Goal: Task Accomplishment & Management: Complete application form

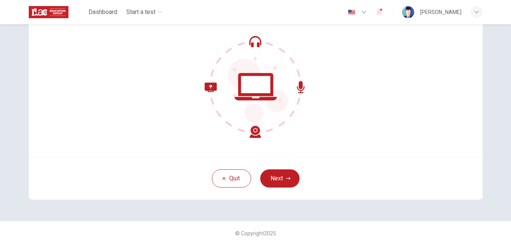
scroll to position [71, 0]
click at [290, 178] on icon "button" at bounding box center [288, 177] width 5 height 3
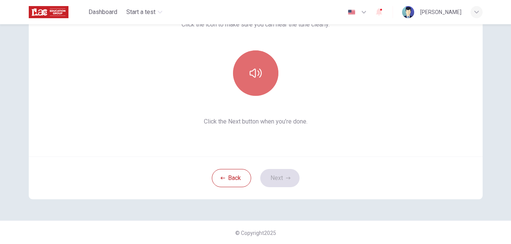
click at [259, 85] on button "button" at bounding box center [255, 72] width 45 height 45
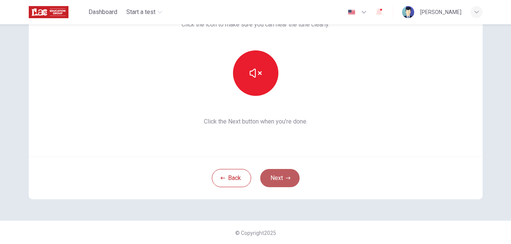
click at [279, 175] on button "Next" at bounding box center [279, 178] width 39 height 18
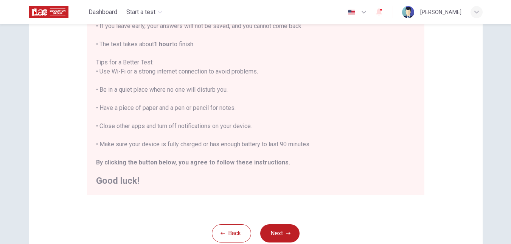
scroll to position [177, 0]
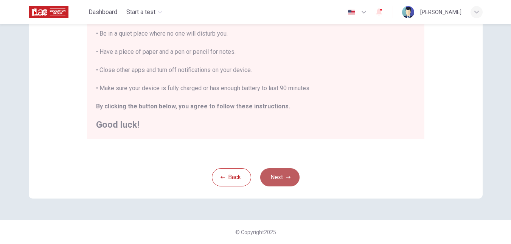
click at [279, 175] on button "Next" at bounding box center [279, 177] width 39 height 18
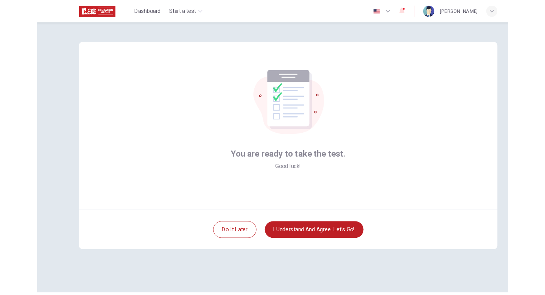
scroll to position [0, 0]
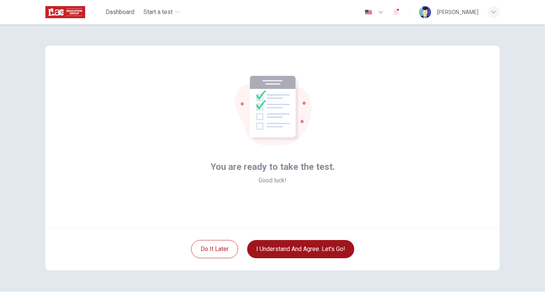
click at [316, 243] on button "I understand and agree. Let’s go!" at bounding box center [300, 249] width 107 height 18
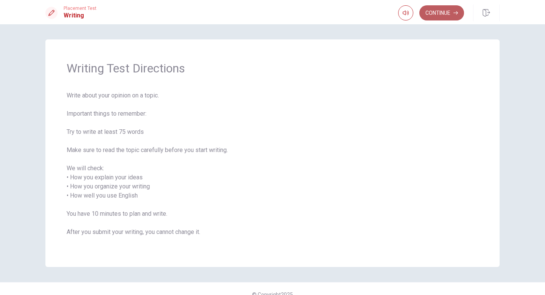
click at [435, 14] on button "Continue" at bounding box center [441, 12] width 45 height 15
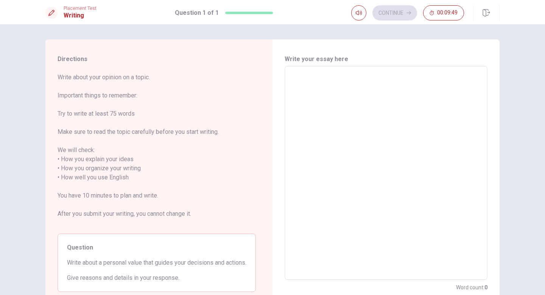
click at [298, 79] on textarea at bounding box center [386, 172] width 192 height 201
type textarea "M"
type textarea "x"
type textarea "My"
type textarea "x"
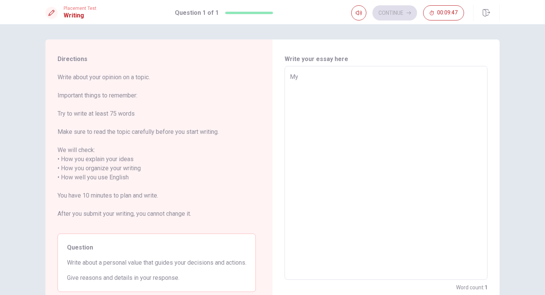
type textarea "My"
type textarea "x"
type textarea "My p"
type textarea "x"
type textarea "My pe"
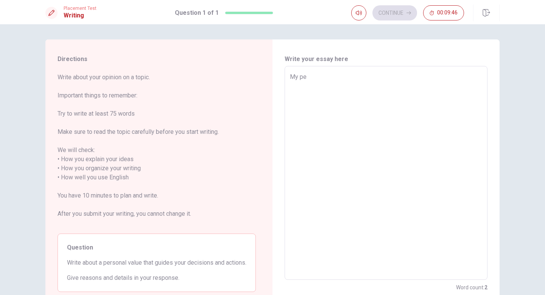
type textarea "x"
type textarea "My per"
type textarea "x"
type textarea "My pers"
type textarea "x"
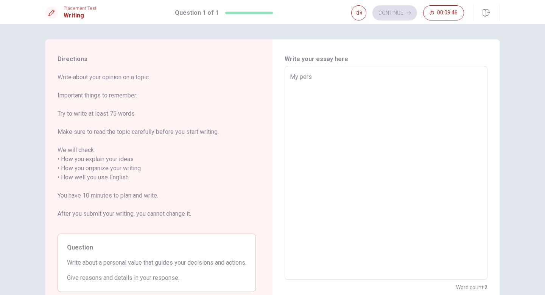
type textarea "My perso"
type textarea "x"
type textarea "My person"
type textarea "x"
type textarea "My persona"
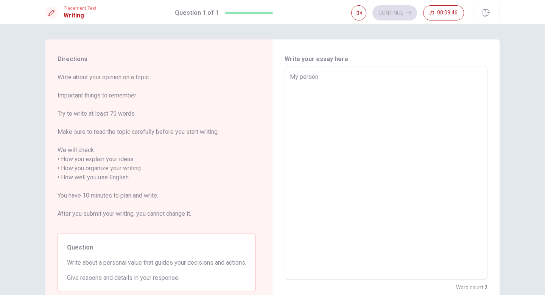
type textarea "x"
type textarea "My personal"
type textarea "x"
type textarea "My personal"
type textarea "x"
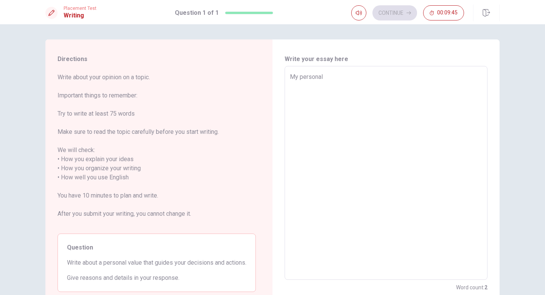
type textarea "My personal v"
type textarea "x"
type textarea "My personal va"
type textarea "x"
type textarea "My personal val"
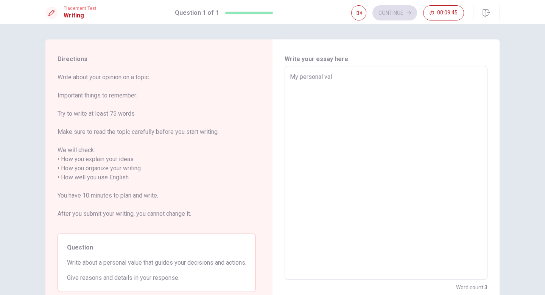
type textarea "x"
type textarea "My personal valu"
type textarea "x"
type textarea "My personal value"
type textarea "x"
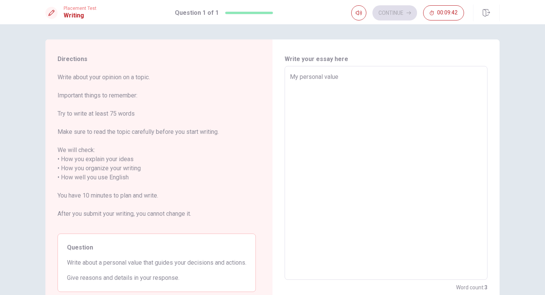
type textarea "My personal value"
type textarea "x"
type textarea "My personal value t"
type textarea "x"
type textarea "My personal value th"
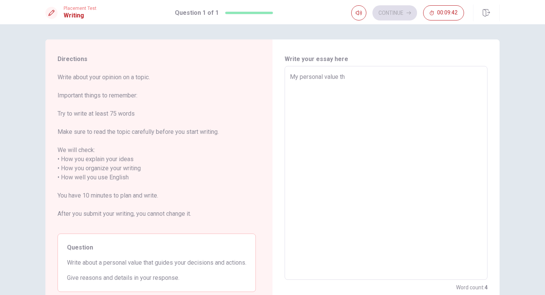
type textarea "x"
type textarea "My personal value tha"
type textarea "x"
type textarea "My personal value that"
type textarea "x"
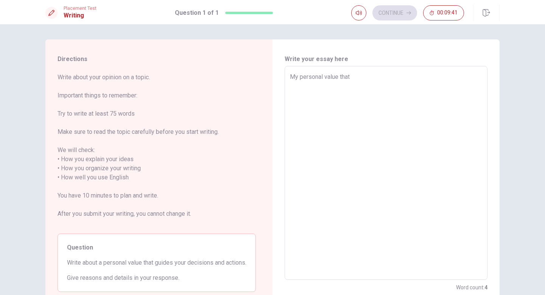
type textarea "My personal value that"
type textarea "x"
type textarea "My personal value that g"
type textarea "x"
type textarea "My personal value that gu"
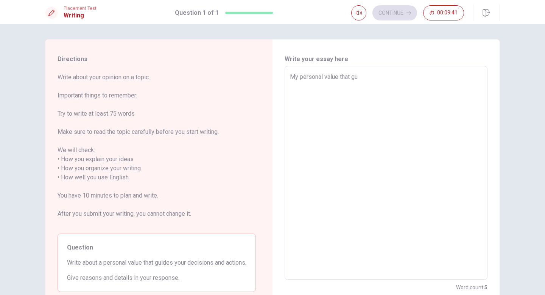
type textarea "x"
type textarea "My personal value that gui"
type textarea "x"
type textarea "My personal value that guid"
type textarea "x"
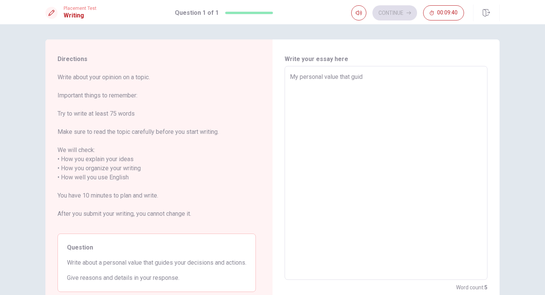
type textarea "My personal value that guide"
type textarea "x"
type textarea "My personal value that guide"
type textarea "x"
type textarea "My personal value that guide m"
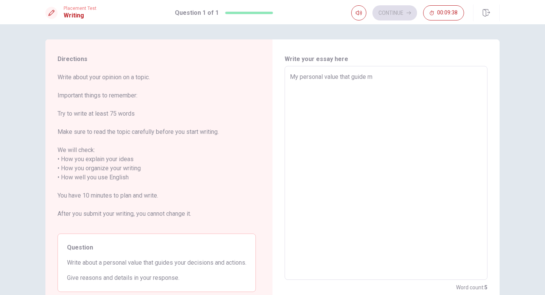
type textarea "x"
type textarea "My personal value that guide me"
type textarea "x"
type textarea "My personal value that guide me"
type textarea "x"
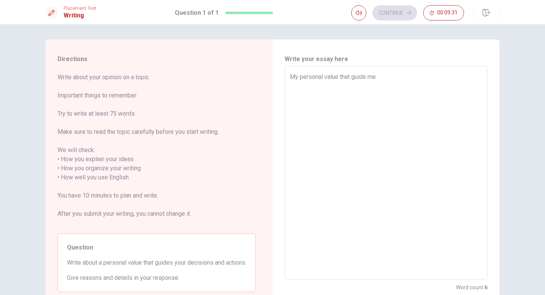
type textarea "My personal value that guide me i"
type textarea "x"
type textarea "My personal value that guide me in"
type textarea "x"
type textarea "My personal value that guide me in"
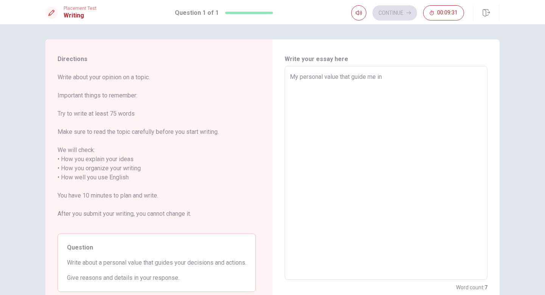
type textarea "x"
type textarea "My personal value that guide me in p"
type textarea "x"
type textarea "My personal value that guide me in [GEOGRAPHIC_DATA]"
type textarea "x"
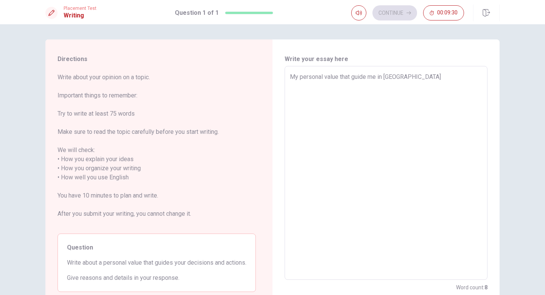
type textarea "My personal value that guide me in par"
type textarea "x"
type textarea "My personal value that guide me in part"
type textarea "x"
type textarea "My personal value that guide me in parti"
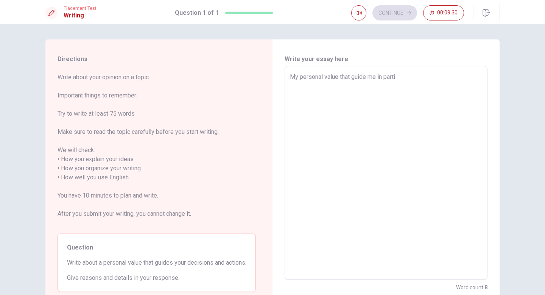
type textarea "x"
type textarea "My personal value that guide me in partic"
type textarea "x"
type textarea "My personal value that guide me in particu"
type textarea "x"
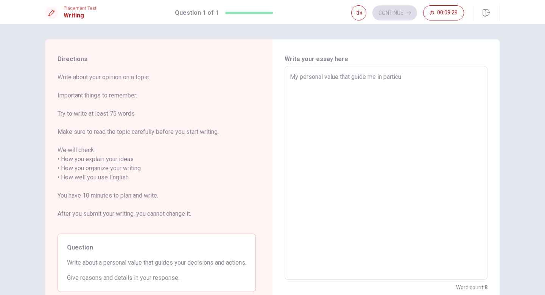
type textarea "My personal value that guide me in particul"
type textarea "x"
type textarea "My personal value that guide me in particula"
type textarea "x"
type textarea "My personal value that guide me in particular"
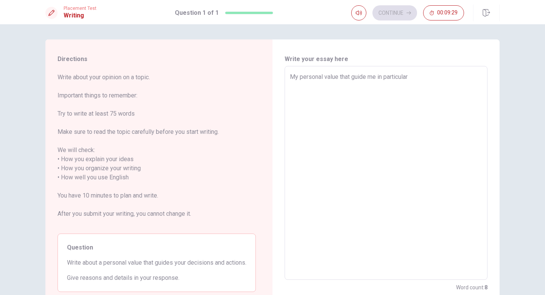
type textarea "x"
type textarea "My personal value that guide me in particular"
type textarea "x"
type textarea "My personal value that guide me in particular f"
type textarea "x"
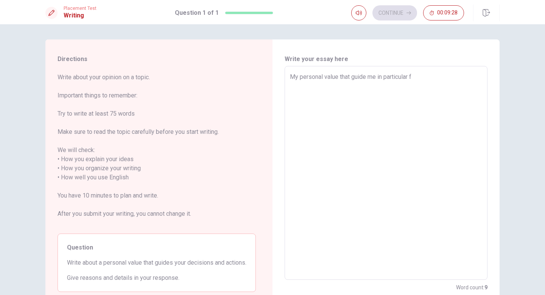
type textarea "My personal value that guide me in particular fo"
type textarea "x"
type textarea "My personal value that guide me in particular for"
type textarea "x"
type textarea "My personal value that guide me in particular for"
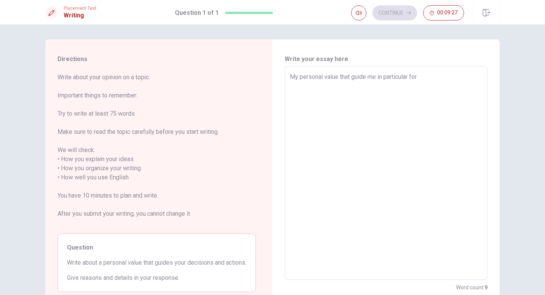
type textarea "x"
type textarea "My personal value that guide me in particular for m"
type textarea "x"
type textarea "My personal value that guide me in particular for my"
type textarea "x"
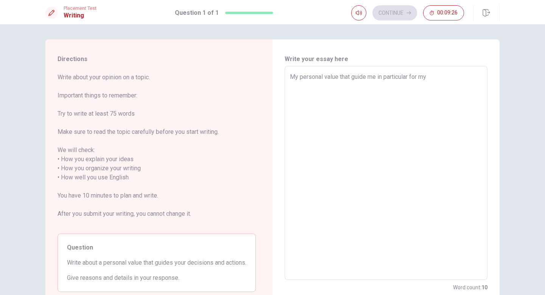
type textarea "My personal value that guide me in particular for my"
type textarea "x"
type textarea "My personal value that guide me in particular for my d"
type textarea "x"
type textarea "My personal value that guide me in particular for my de"
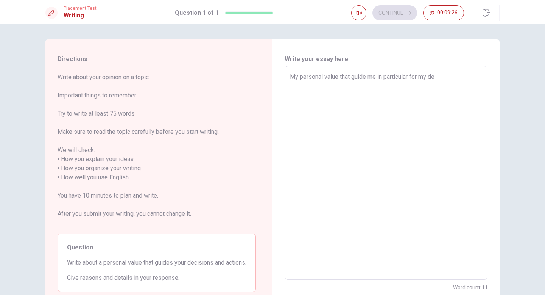
type textarea "x"
type textarea "My personal value that guide me in particular for my dec"
type textarea "x"
type textarea "My personal value that guide me in particular for my deci"
type textarea "x"
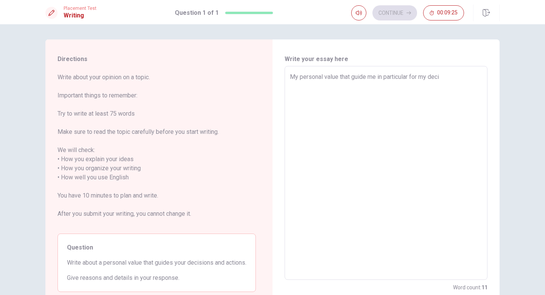
type textarea "My personal value that guide me in particular for my decis"
type textarea "x"
type textarea "My personal value that guide me in particular for my decisi"
type textarea "x"
type textarea "My personal value that guide me in particular for my decisio"
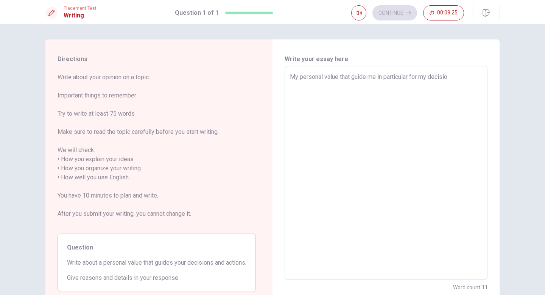
type textarea "x"
type textarea "My personal value that guide me in particular for my decision"
type textarea "x"
type textarea "My personal value that guide me in particular for my decision"
type textarea "x"
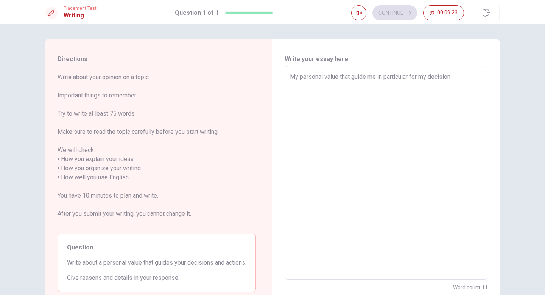
type textarea "My personal value that guide me in particular for my decision a"
type textarea "x"
type textarea "My personal value that guide me in particular for my decision an"
type textarea "x"
type textarea "My personal value that guide me in particular for my decision and"
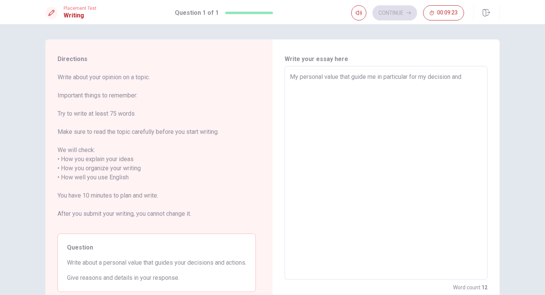
type textarea "x"
type textarea "My personal value that guide me in particular for my decision and"
type textarea "x"
type textarea "My personal value that guide me in particular for my decision and a"
type textarea "x"
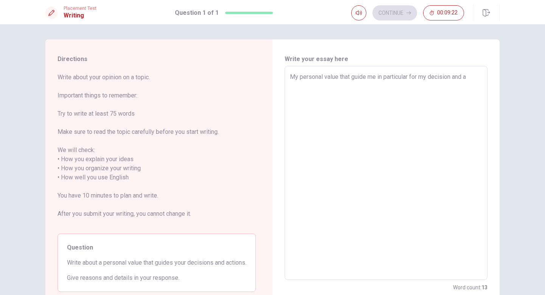
type textarea "My personal value that guide me in particular for my decision and ac"
type textarea "x"
type textarea "My personal value that guide me in particular for my decision and act"
type textarea "x"
type textarea "My personal value that guide me in particular for my decision and acti"
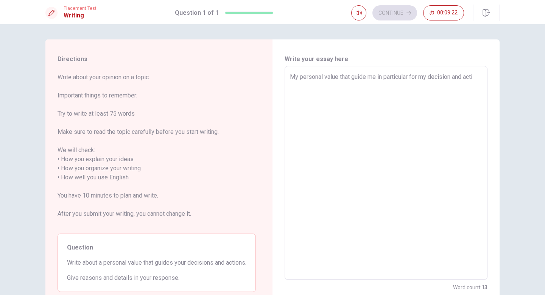
type textarea "x"
type textarea "My personal value that guide me in particular for my decision and actio"
type textarea "x"
type textarea "My personal value that guide me in particular for my decision and action"
type textarea "x"
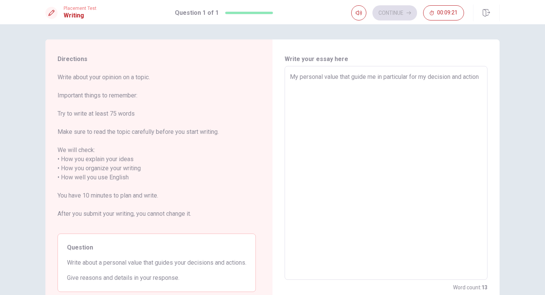
type textarea "My personal value that guide me in particular for my decision and action"
type textarea "x"
type textarea "My personal value that guide me in particular for my decision and action i"
type textarea "x"
type textarea "My personal value that guide me in particular for my decision and action is"
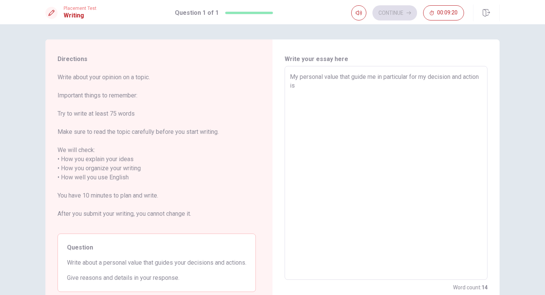
type textarea "x"
type textarea "My personal value that guide me in particular for my decision and action is"
type textarea "x"
type textarea "My personal value that guide me in particular for my decision and action is"
type textarea "x"
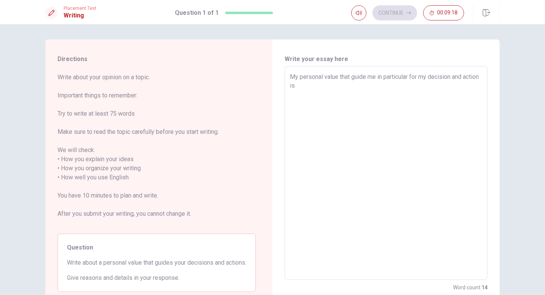
type textarea "My personal value that guide me in particular for my decision and action i"
type textarea "x"
type textarea "My personal value that guide me in particular for my decision and action"
type textarea "x"
type textarea "My personal value that guide me in particular for my decision and action a"
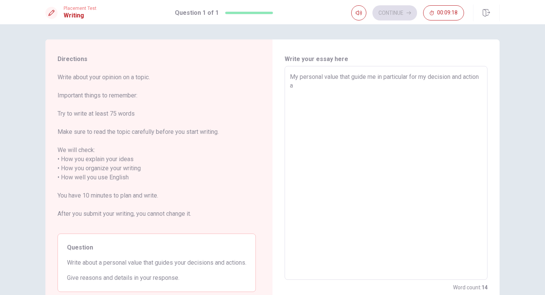
type textarea "x"
type textarea "My personal value that guide me in particular for my decision and action ar"
type textarea "x"
type textarea "My personal value that guide me in particular for my decision and action are"
type textarea "x"
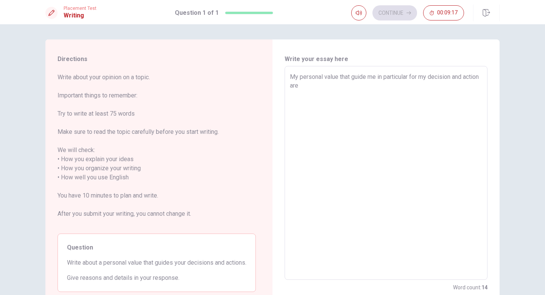
type textarea "My personal value that guide me in particular for my decision and action are"
type textarea "x"
type textarea "My personal value that guide me in particular for my decision and action are r"
type textarea "x"
type textarea "My personal value that guide me in particular for my decision and action are re"
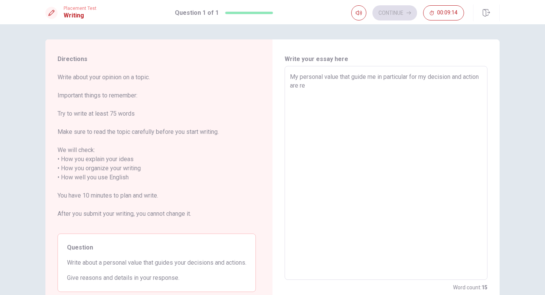
type textarea "x"
type textarea "My personal value that guide me in particular for my decision and action are res"
type textarea "x"
type textarea "My personal value that guide me in particular for my decision and action are re…"
type textarea "x"
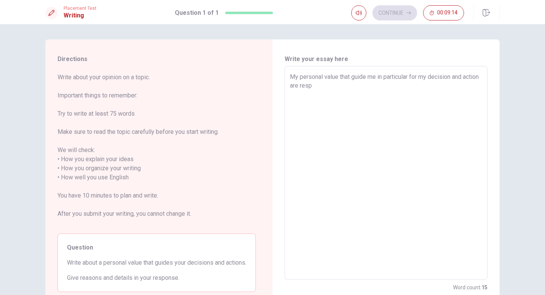
type textarea "My personal value that guide me in particular for my decision and action are re…"
type textarea "x"
type textarea "My personal value that guide me in particular for my decision and action are re…"
type textarea "x"
type textarea "My personal value that guide me in particular for my decision and action are re…"
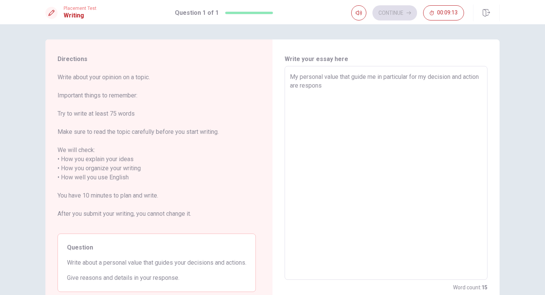
type textarea "x"
type textarea "My personal value that guide me in particular for my decision and action are re…"
type textarea "x"
type textarea "My personal value that guide me in particular for my decision and action are re…"
type textarea "x"
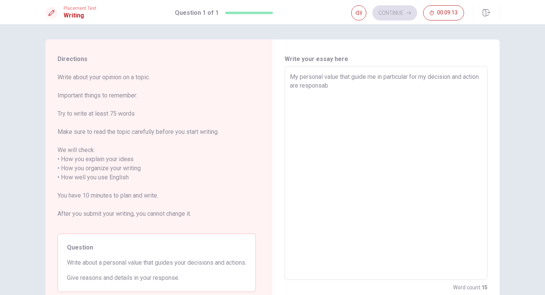
type textarea "My personal value that guide me in particular for my decision and action are re…"
type textarea "x"
type textarea "My personal value that guide me in particular for my decision and action are re…"
type textarea "x"
type textarea "My personal value that guide me in particular for my decision and action are re…"
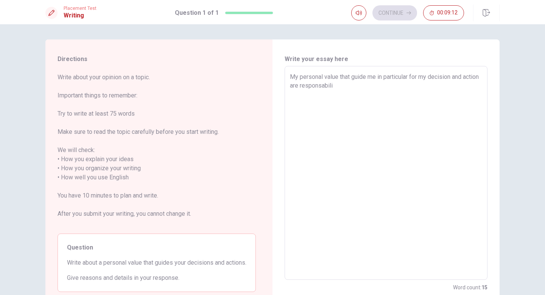
type textarea "x"
type textarea "My personal value that guide me in particular for my decision and action are re…"
type textarea "x"
type textarea "My personal value that guide me in particular for my decision and action are re…"
type textarea "x"
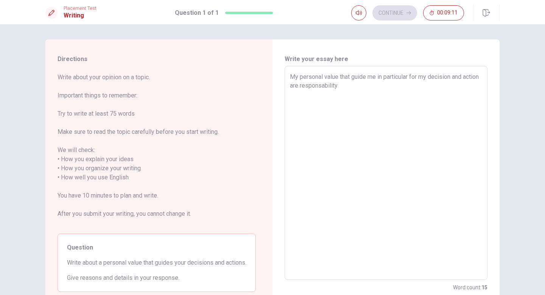
type textarea "My personal value that guide me in particular for my decision and action are re…"
type textarea "x"
type textarea "My personal value that guide me in particular for my decision and action are re…"
type textarea "x"
type textarea "My personal value that guide me in particular for my decision and action are re…"
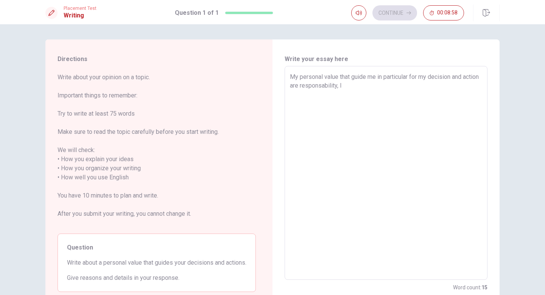
type textarea "x"
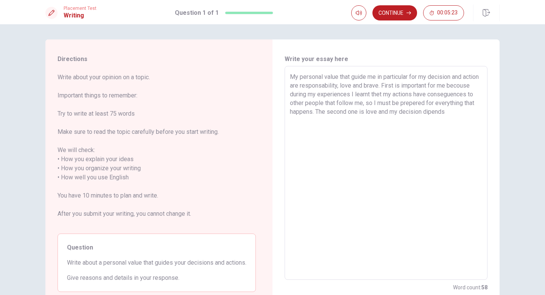
click at [476, 114] on textarea "My personal value that guide me in particular for my decision and action are re…" at bounding box center [386, 172] width 192 height 201
click at [315, 122] on textarea "My personal value that guide me in particular for my decision and action are re…" at bounding box center [386, 172] width 192 height 201
click at [477, 111] on textarea "My personal value that guide me in particular for my decision and action are re…" at bounding box center [386, 172] width 192 height 201
click at [310, 120] on textarea "My personal value that guide me in particular for my decision and action are re…" at bounding box center [386, 172] width 192 height 201
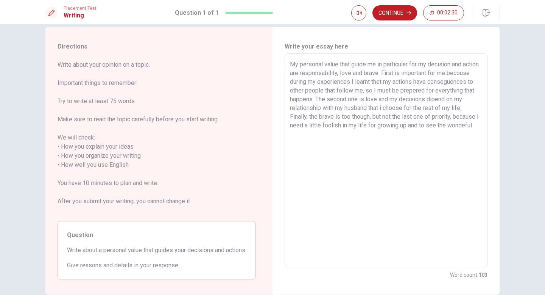
scroll to position [12, 0]
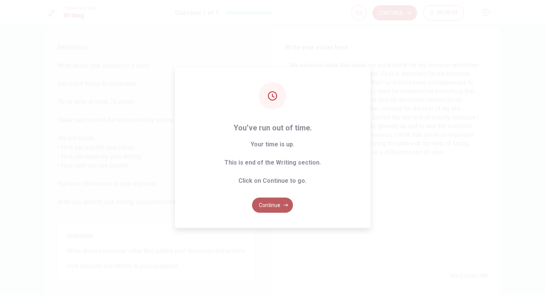
click at [279, 204] on button "Continue" at bounding box center [272, 204] width 41 height 15
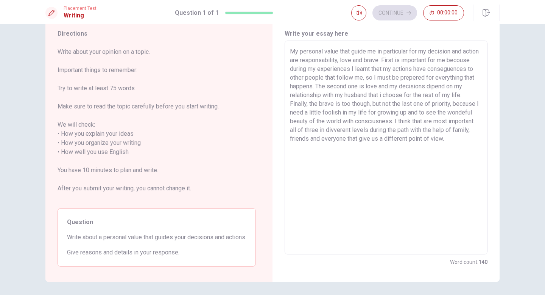
scroll to position [51, 0]
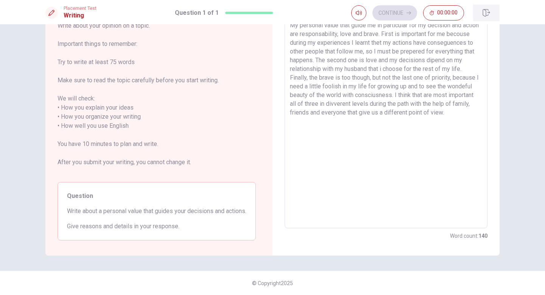
click at [487, 12] on icon "button" at bounding box center [487, 13] width 8 height 8
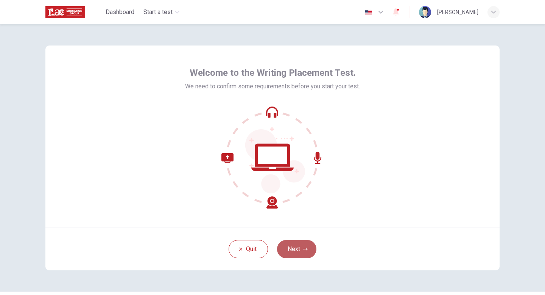
click at [291, 249] on button "Next" at bounding box center [296, 249] width 39 height 18
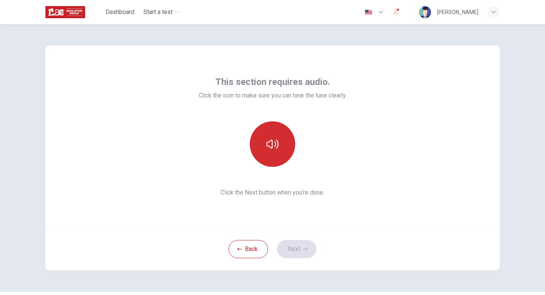
click at [276, 142] on icon "button" at bounding box center [273, 144] width 12 height 12
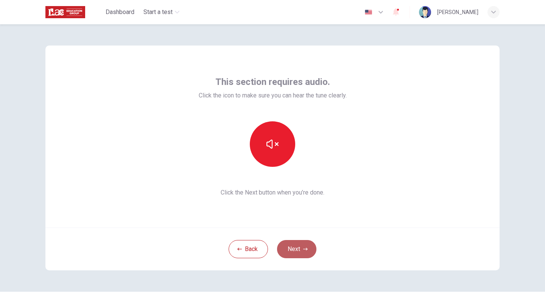
click at [295, 252] on button "Next" at bounding box center [296, 249] width 39 height 18
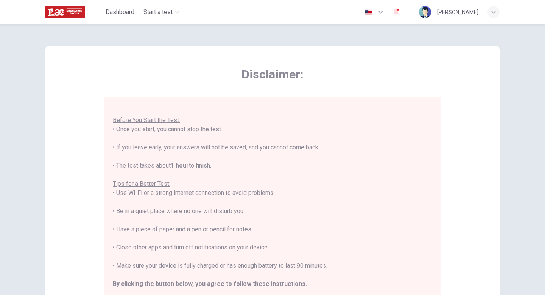
scroll to position [126, 0]
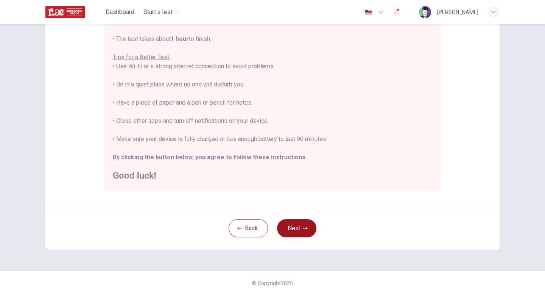
click at [300, 228] on button "Next" at bounding box center [296, 228] width 39 height 18
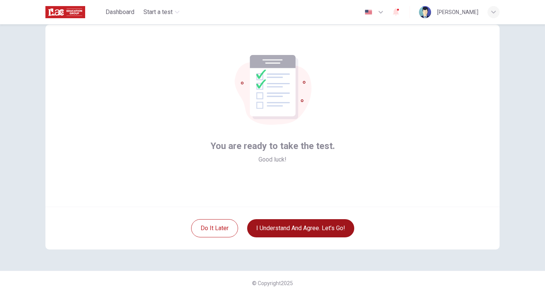
scroll to position [21, 0]
click at [300, 228] on button "I understand and agree. Let’s go!" at bounding box center [300, 228] width 107 height 18
